Goal: Transaction & Acquisition: Download file/media

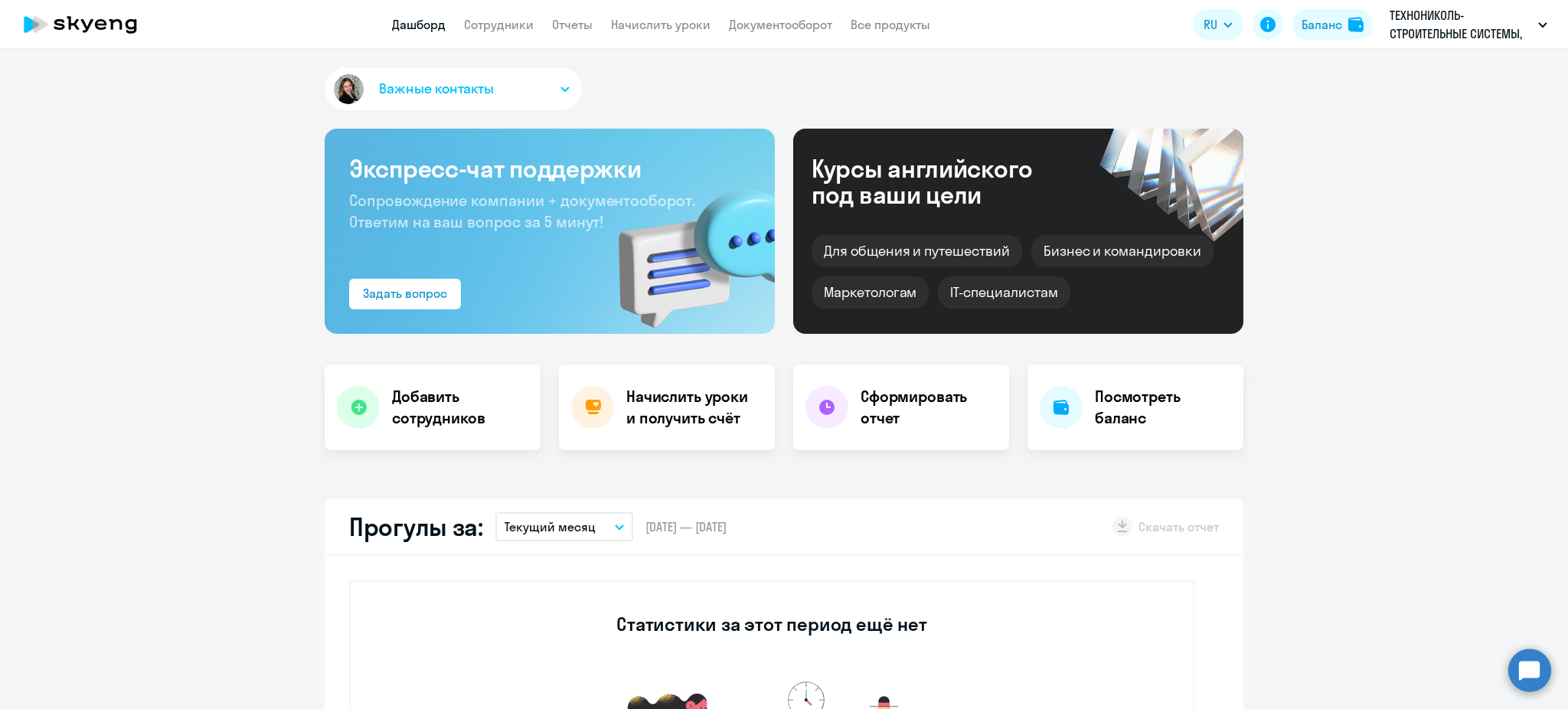
select select "30"
click at [587, 19] on link "Отчеты" at bounding box center [572, 24] width 40 height 16
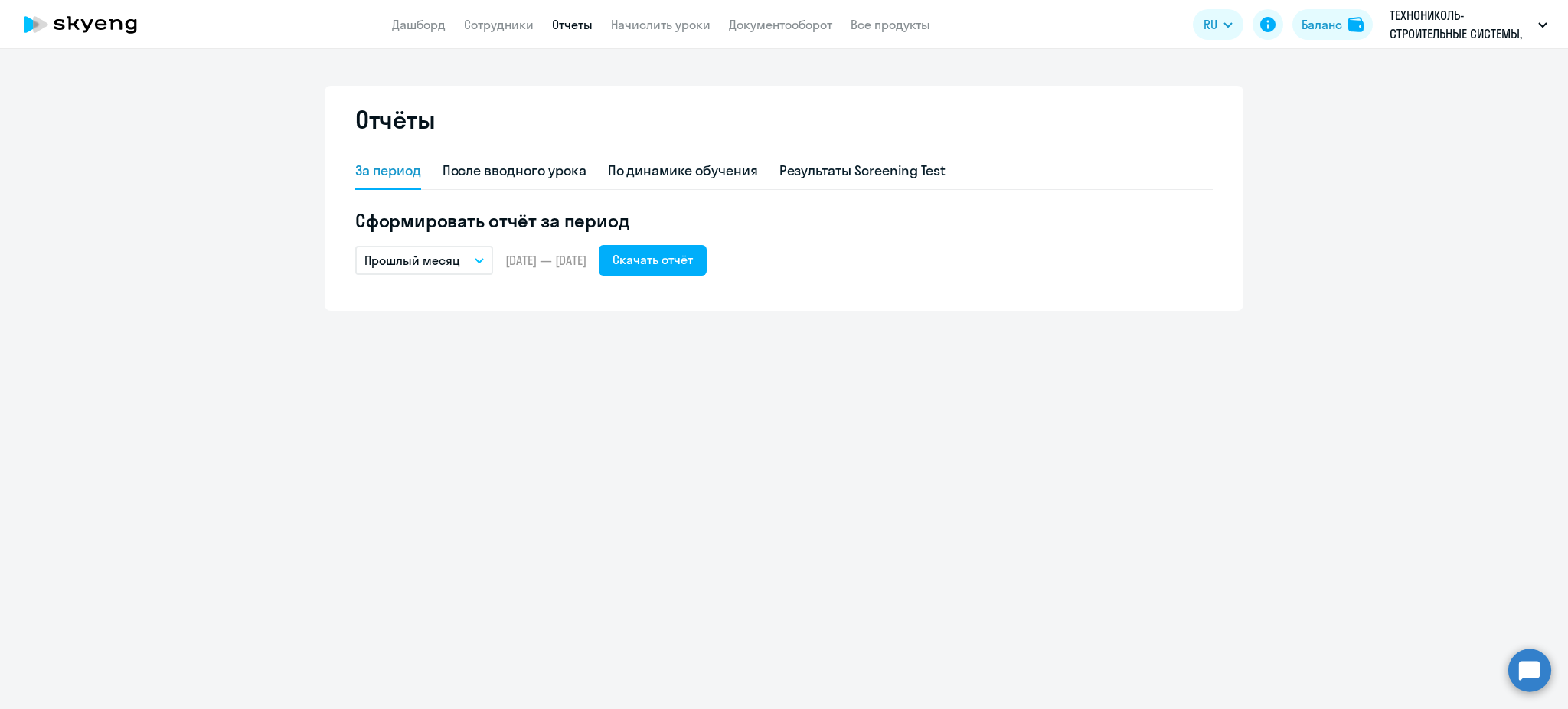
click at [442, 247] on button "Прошлый месяц" at bounding box center [424, 260] width 138 height 29
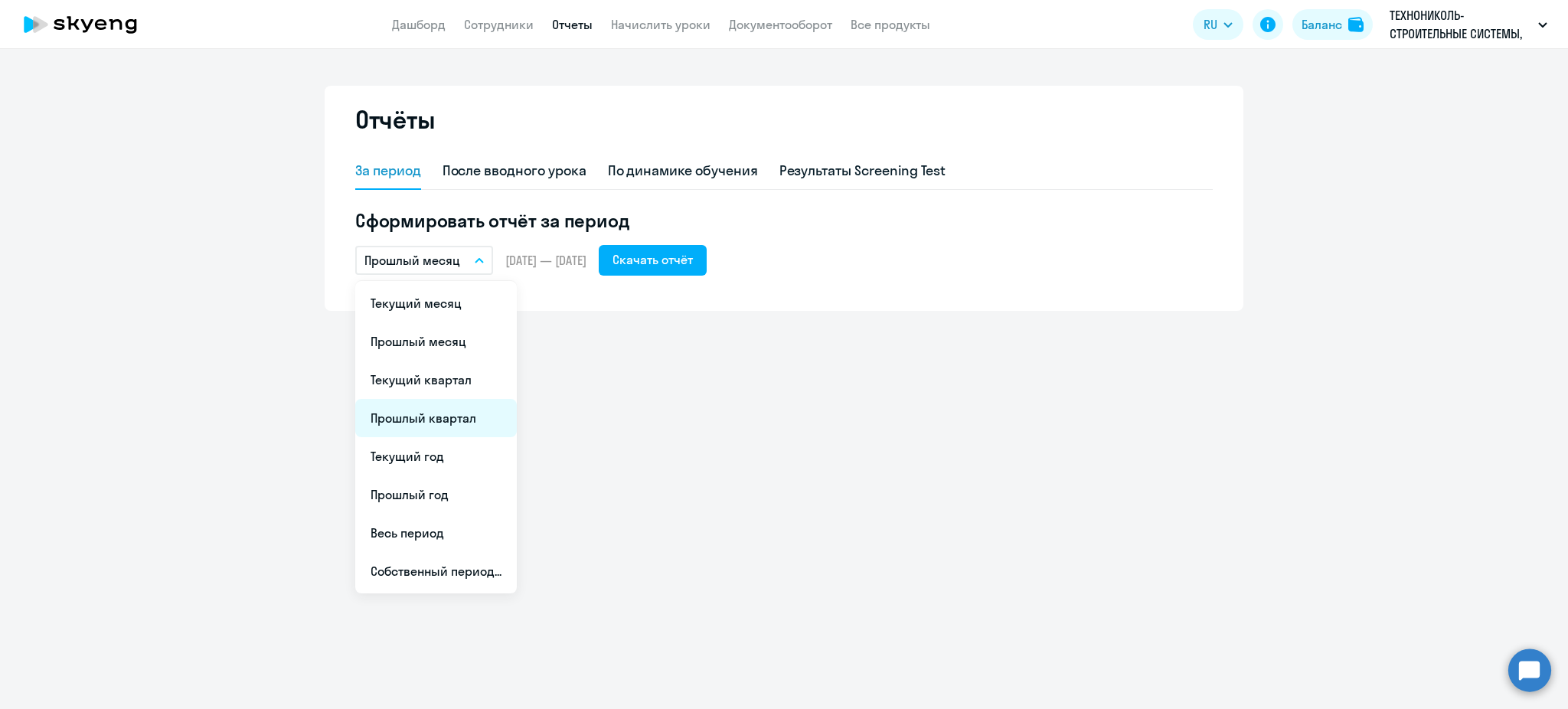
click at [422, 420] on li "Прошлый квартал" at bounding box center [436, 418] width 161 height 38
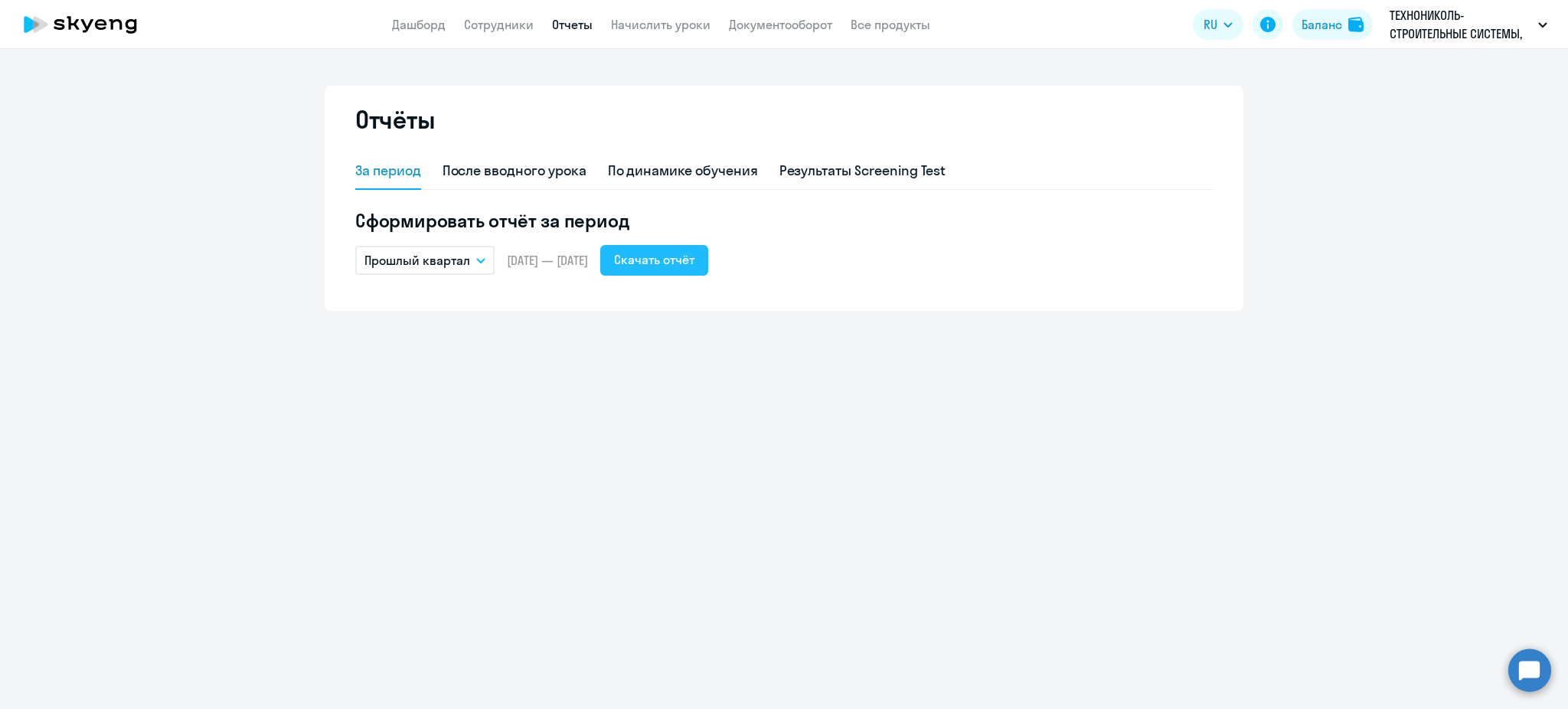
click at [695, 259] on div "Скачать отчёт" at bounding box center [654, 260] width 81 height 18
click at [686, 255] on div "Скачать отчёт" at bounding box center [654, 260] width 81 height 18
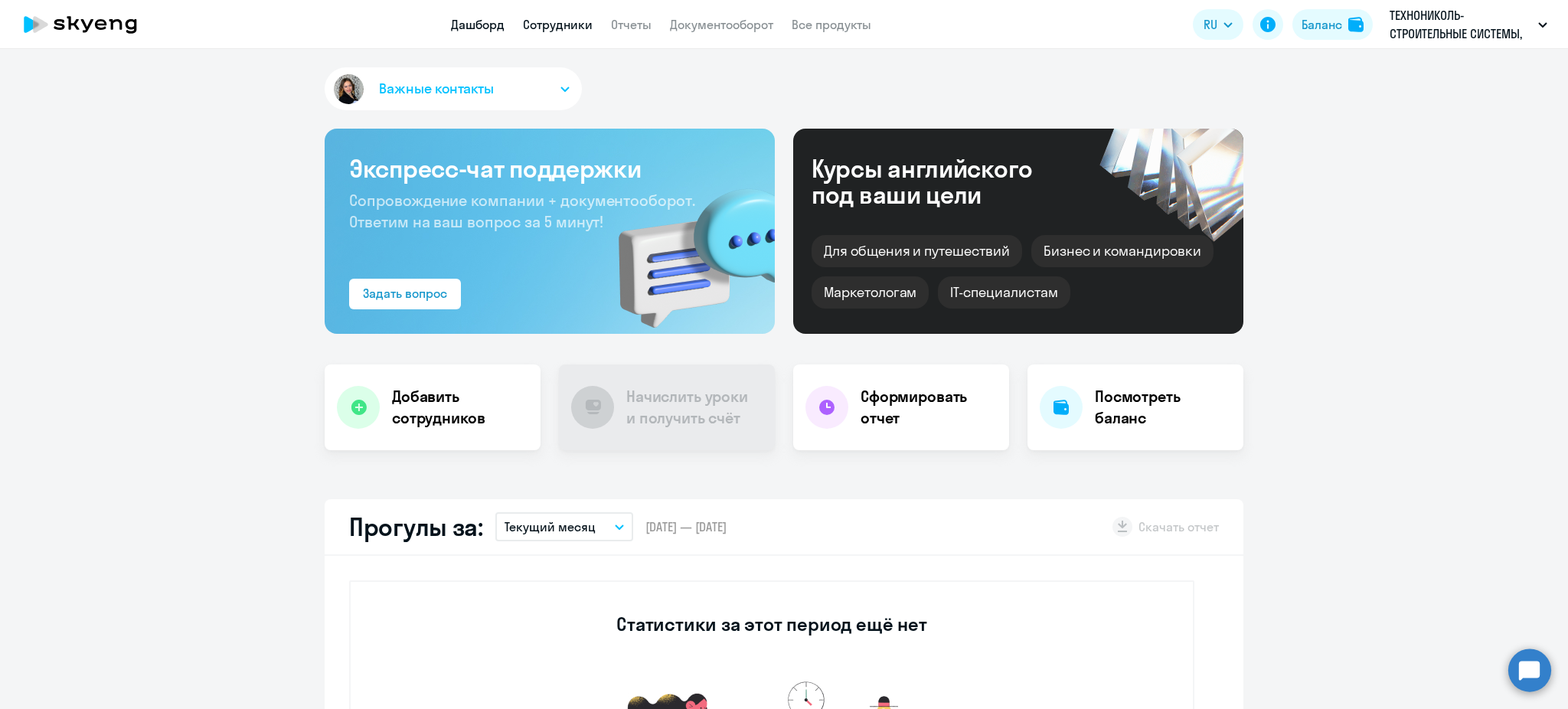
click at [566, 24] on link "Сотрудники" at bounding box center [558, 24] width 70 height 16
select select "30"
click at [620, 17] on link "Отчеты" at bounding box center [630, 24] width 40 height 16
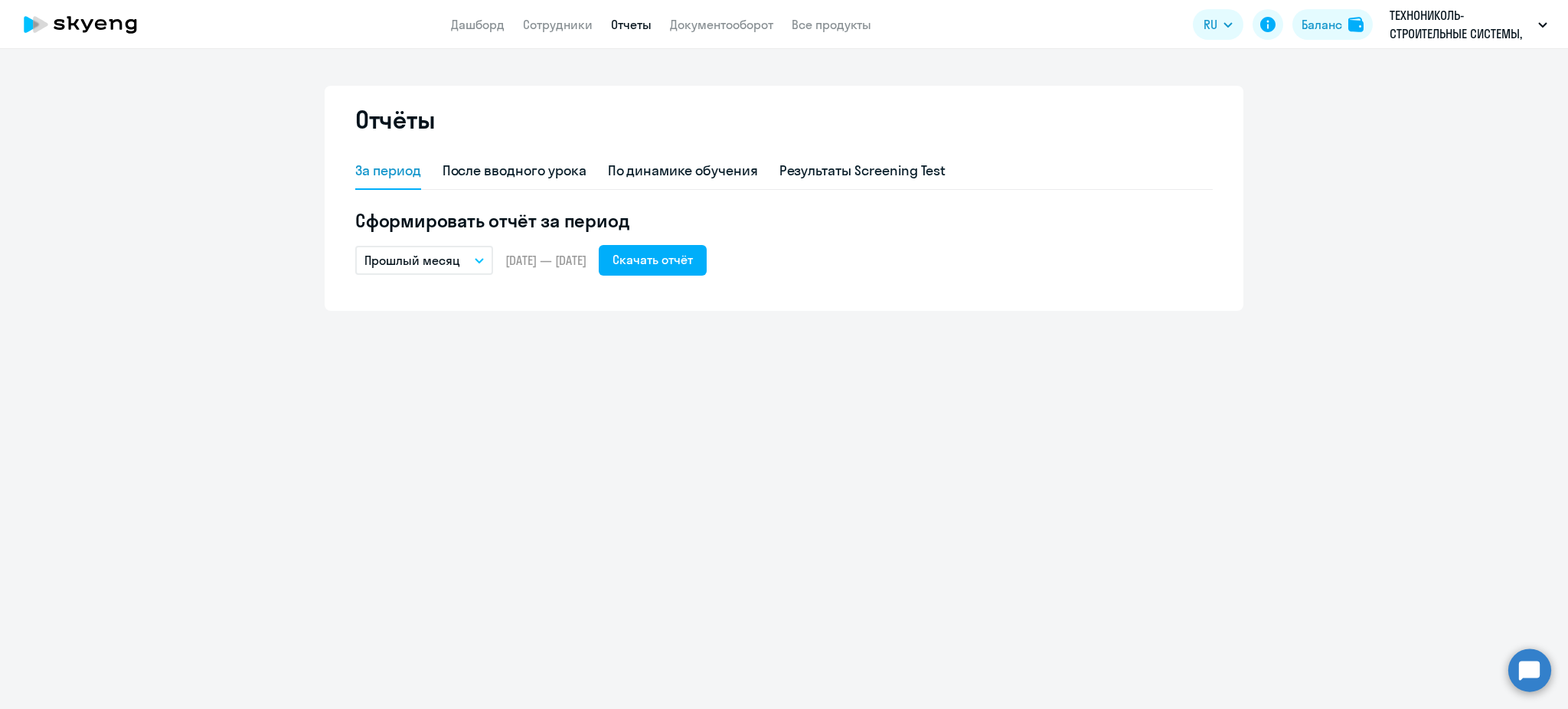
click at [470, 265] on button "Прошлый месяц" at bounding box center [424, 260] width 138 height 29
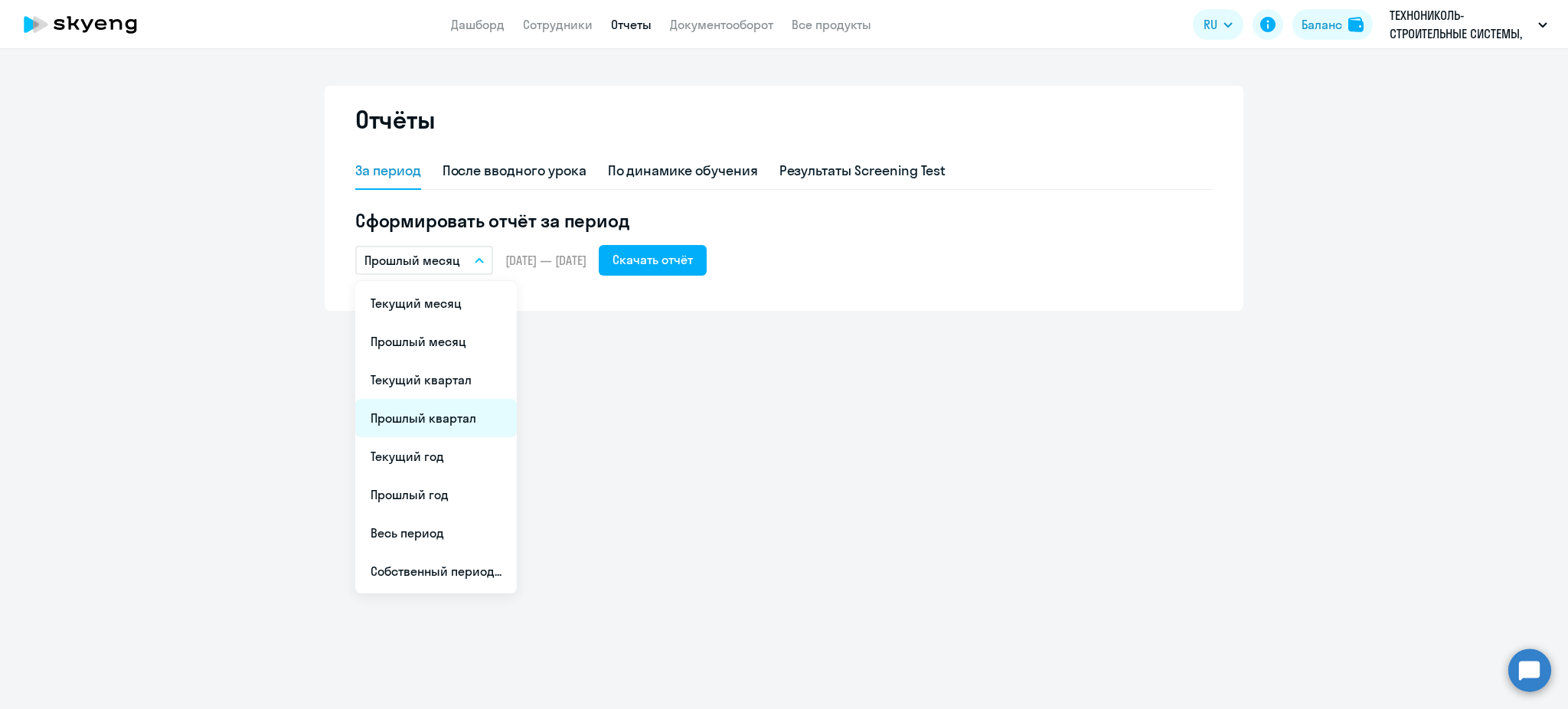
click at [428, 417] on li "Прошлый квартал" at bounding box center [436, 418] width 161 height 38
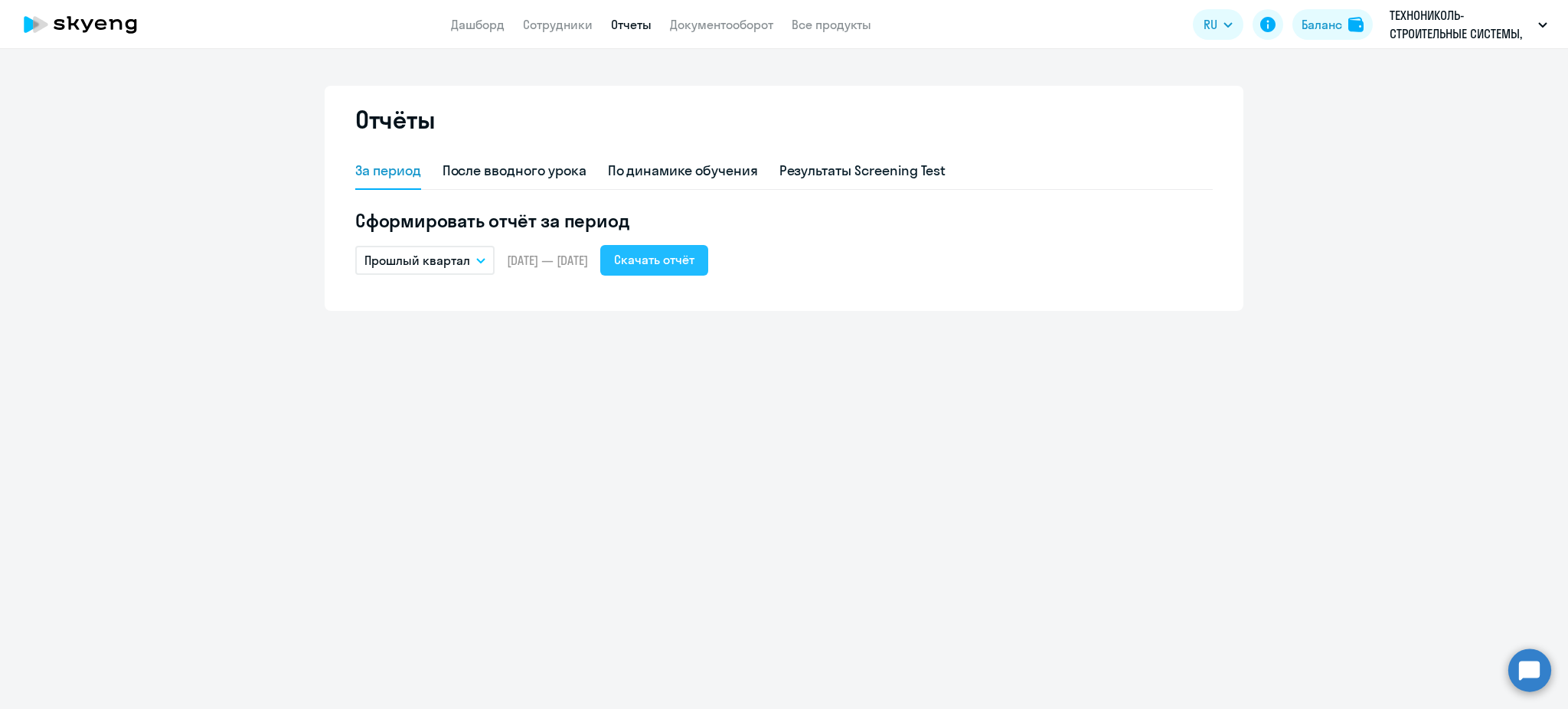
click at [708, 265] on button "Скачать отчёт" at bounding box center [653, 260] width 108 height 31
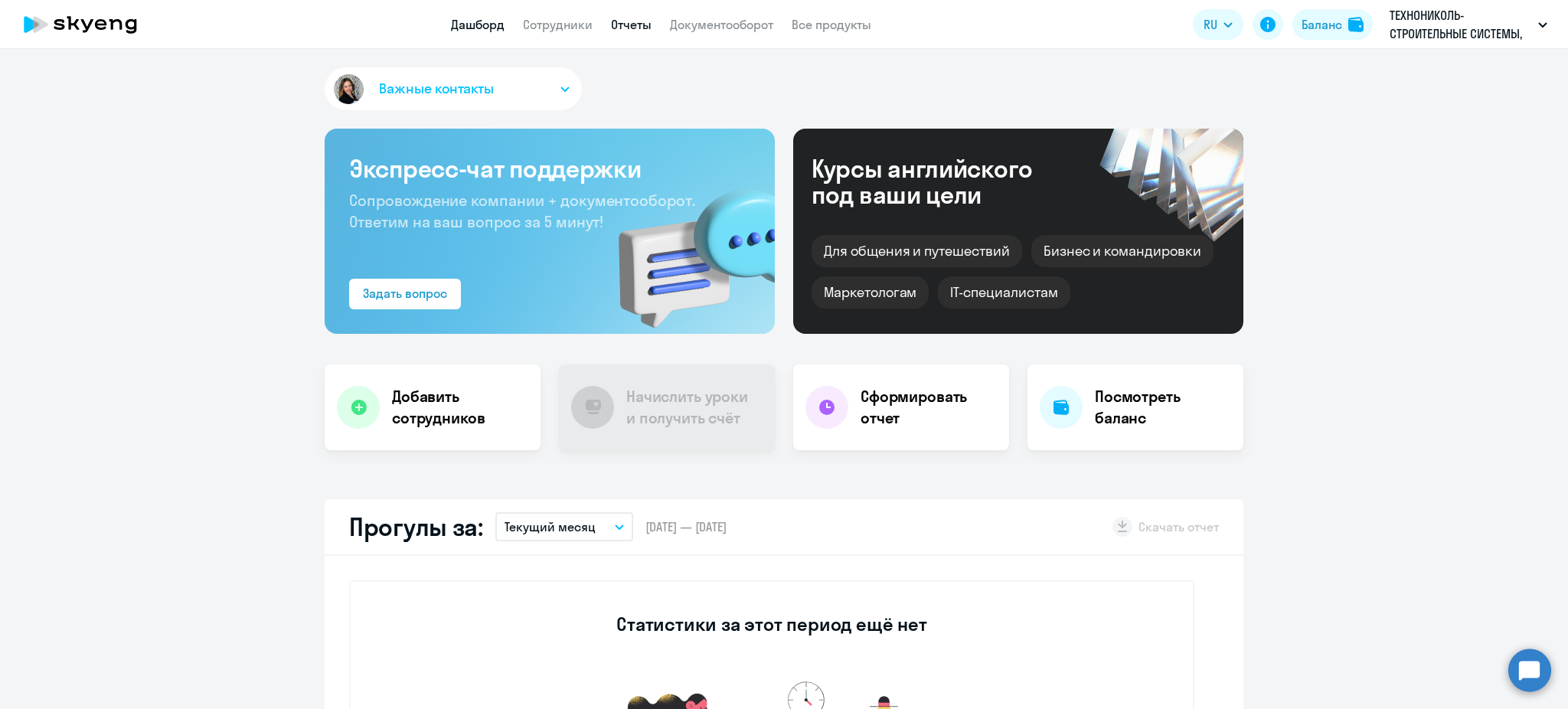
click at [639, 22] on link "Отчеты" at bounding box center [630, 24] width 40 height 16
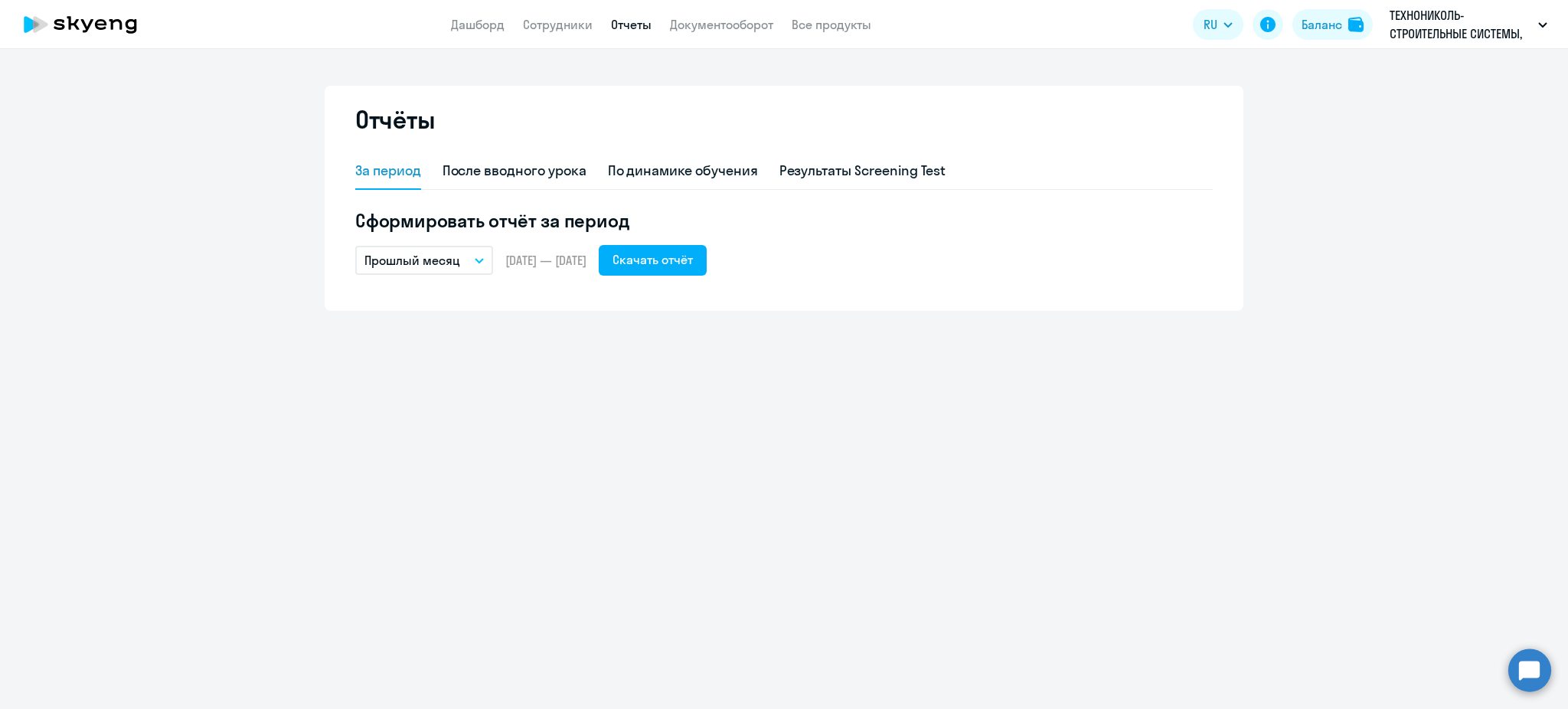
click at [425, 264] on p "Прошлый месяц" at bounding box center [412, 261] width 96 height 18
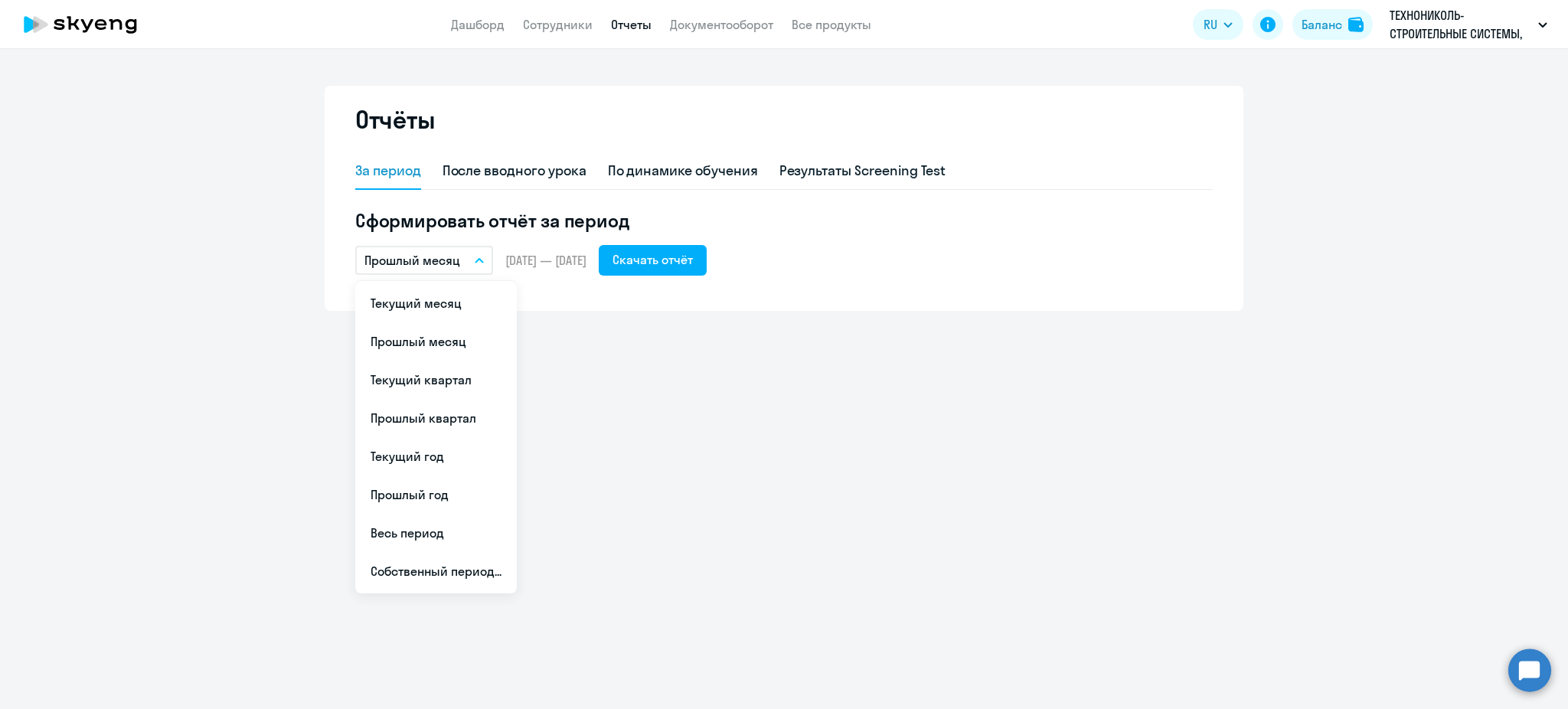
click at [438, 406] on li "Прошлый квартал" at bounding box center [436, 418] width 161 height 38
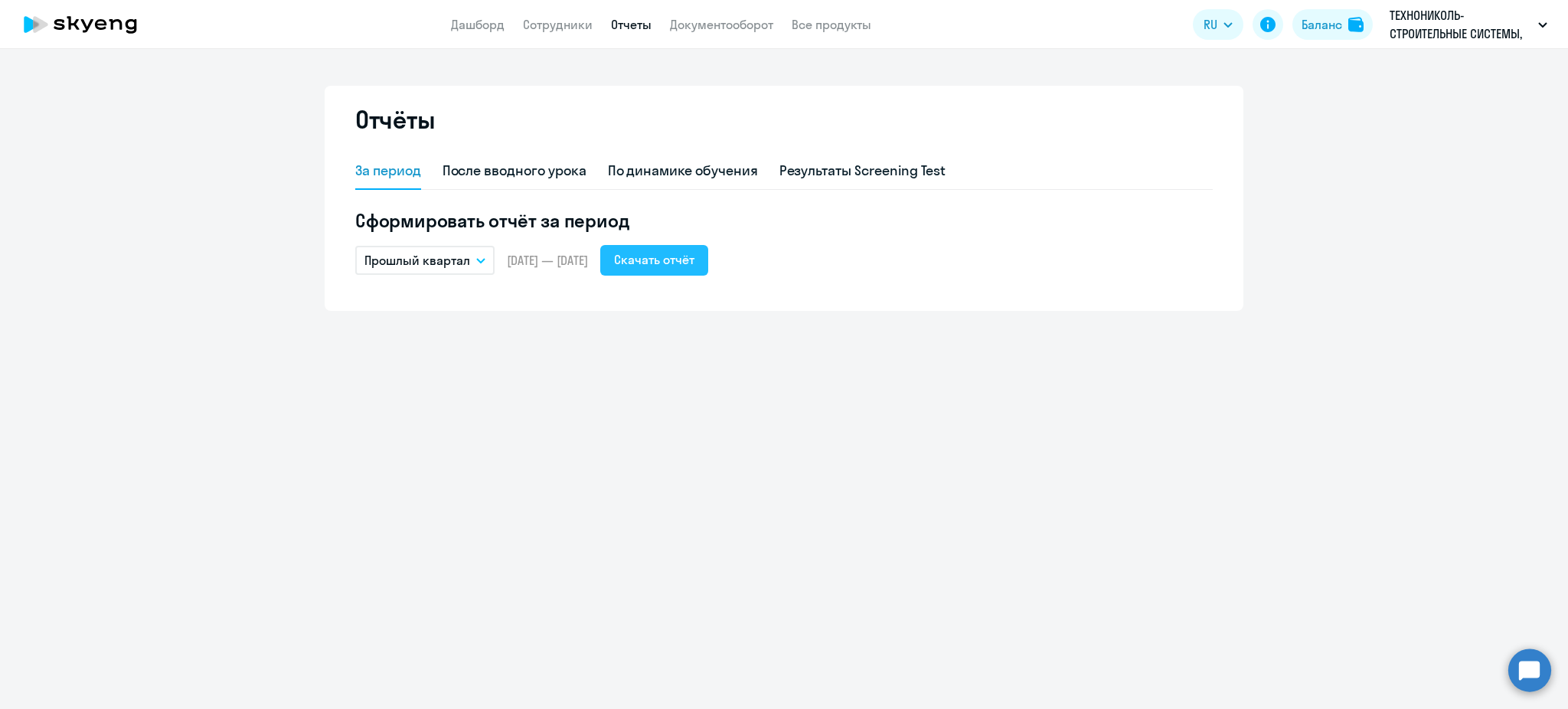
click at [690, 259] on div "Скачать отчёт" at bounding box center [654, 260] width 81 height 18
